Goal: Information Seeking & Learning: Learn about a topic

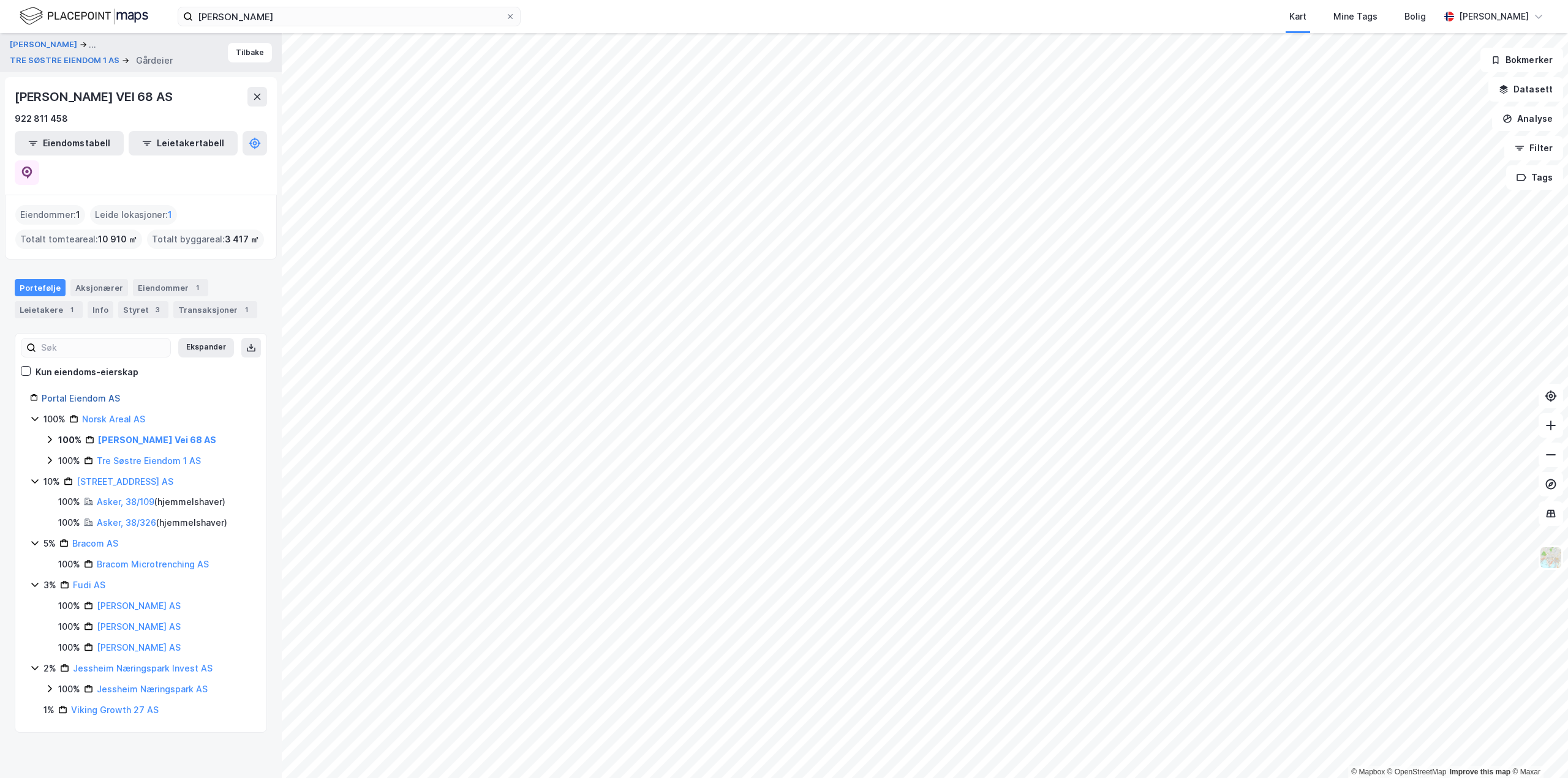
click at [74, 393] on link "Portal Eiendom AS" at bounding box center [81, 398] width 79 height 11
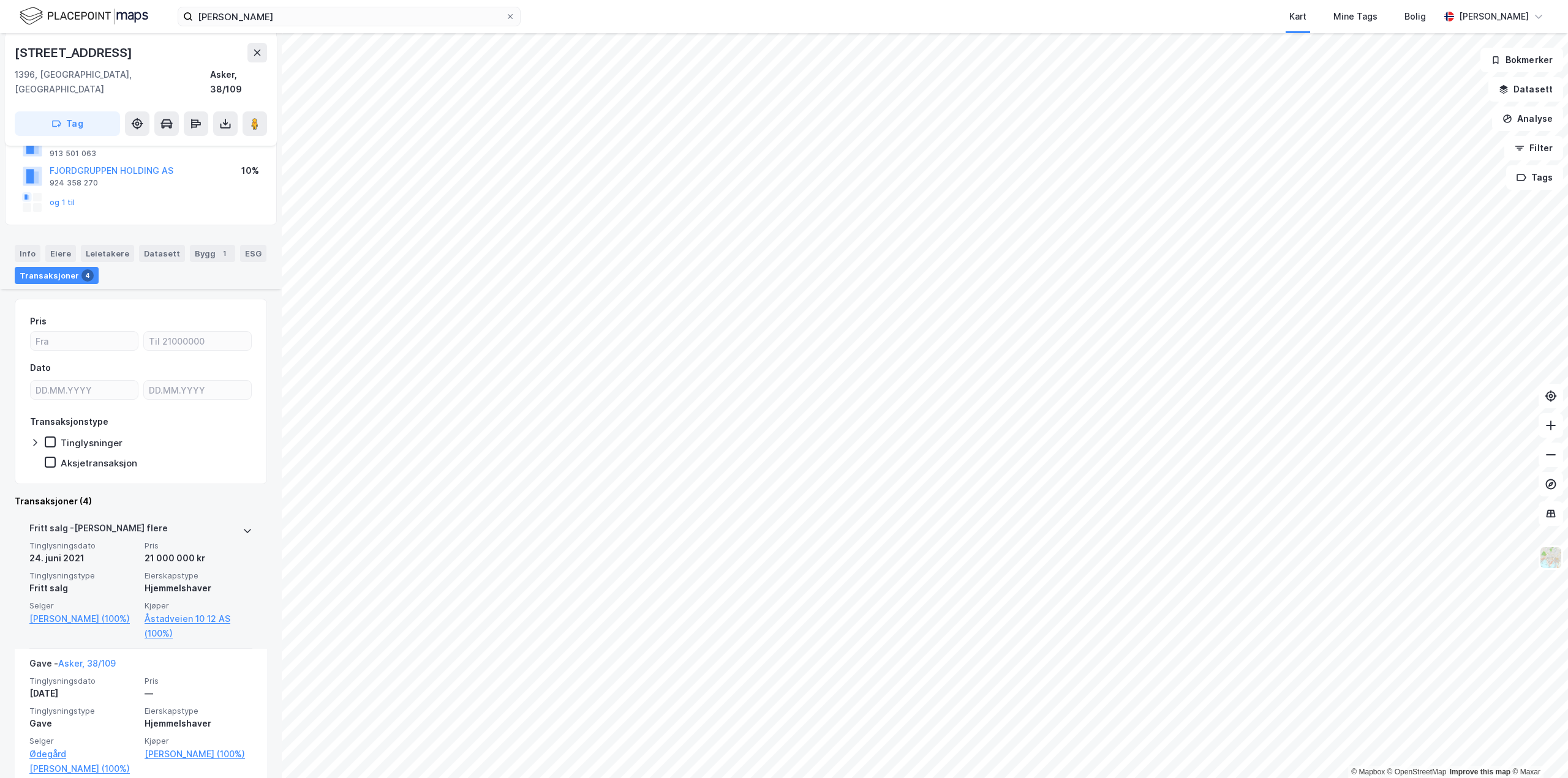
scroll to position [306, 0]
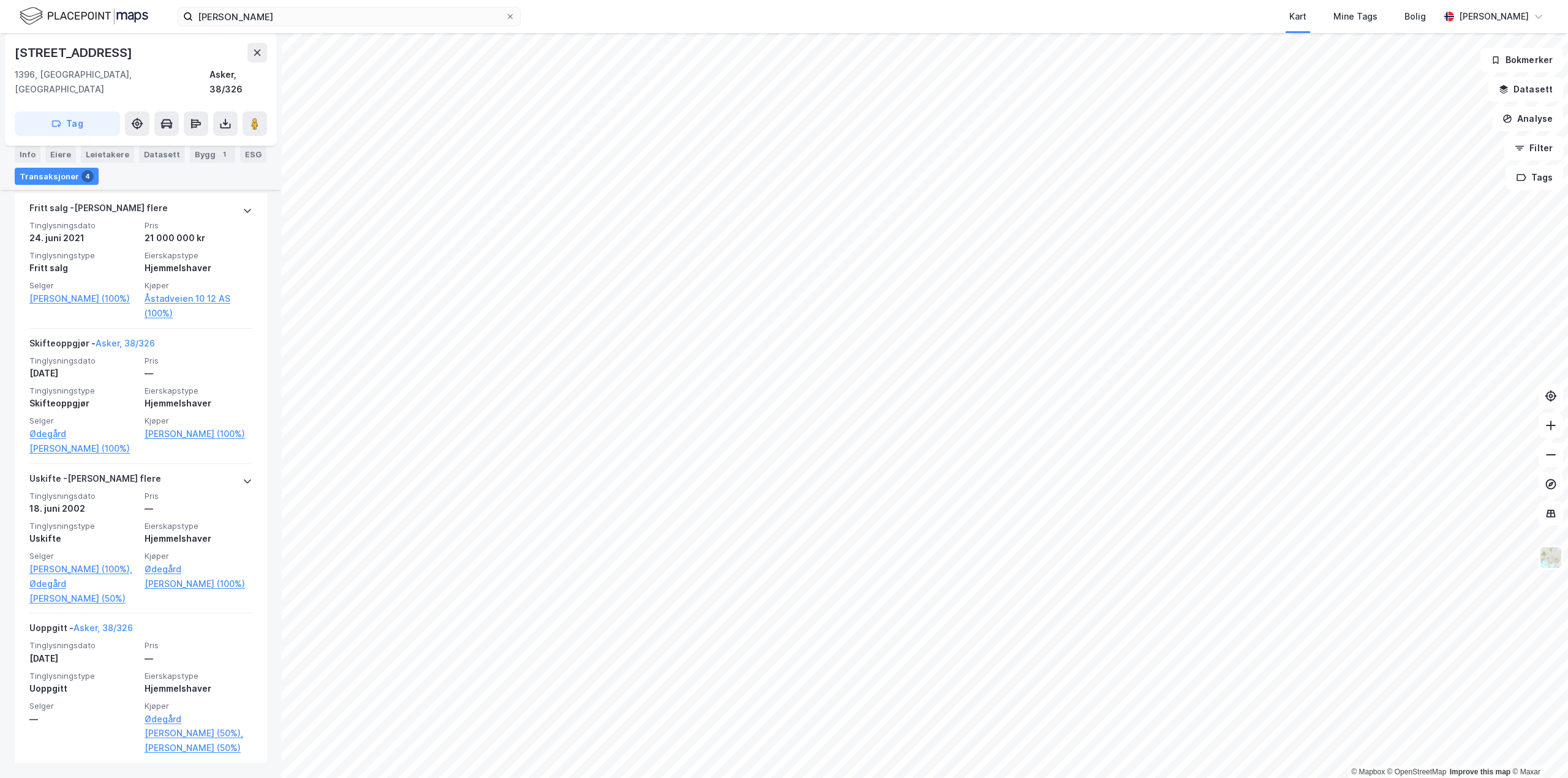
scroll to position [28, 0]
